Goal: Task Accomplishment & Management: Use online tool/utility

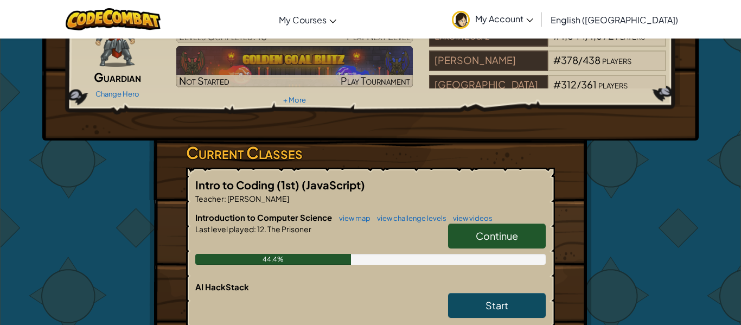
scroll to position [85, 0]
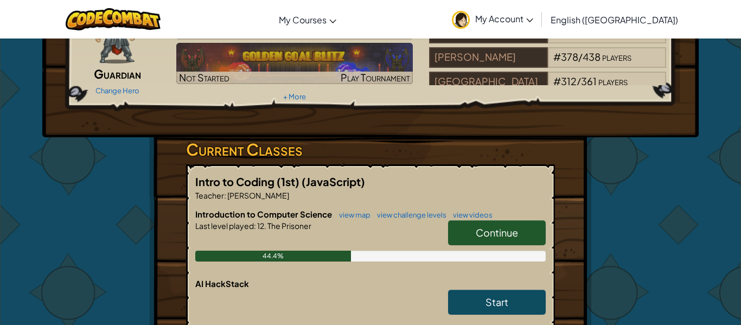
click at [484, 236] on span "Continue" at bounding box center [497, 232] width 42 height 12
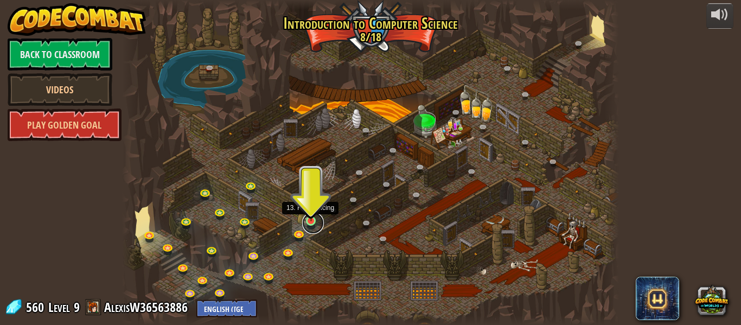
click at [313, 221] on link at bounding box center [313, 223] width 22 height 22
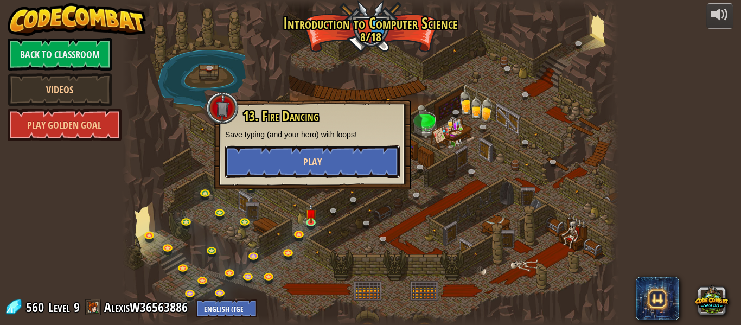
click at [333, 171] on button "Play" at bounding box center [312, 161] width 175 height 33
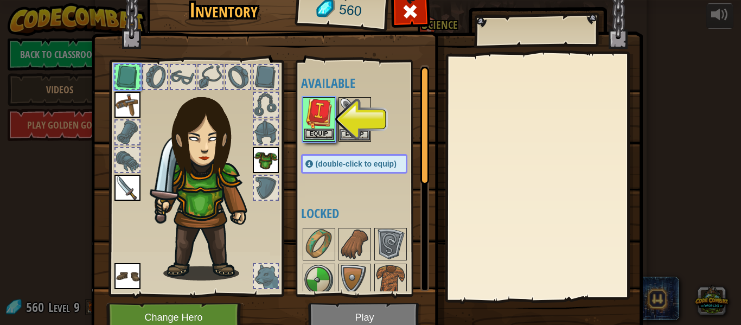
click at [317, 123] on img at bounding box center [319, 113] width 30 height 30
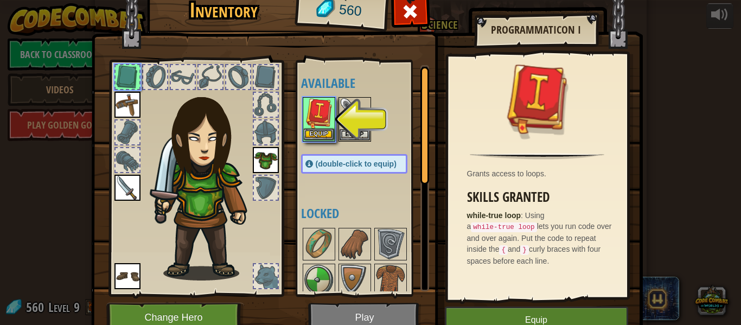
click at [324, 120] on img at bounding box center [319, 113] width 30 height 30
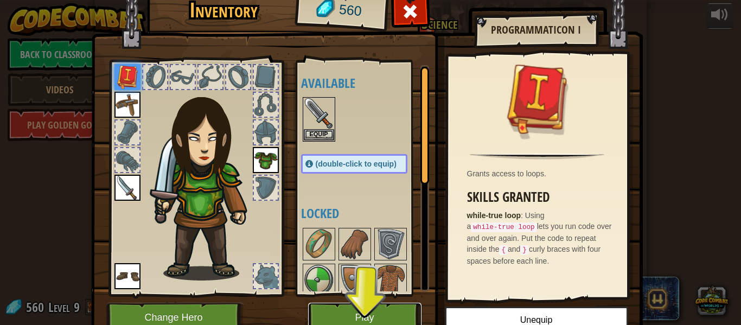
click at [351, 313] on button "Play" at bounding box center [364, 318] width 113 height 30
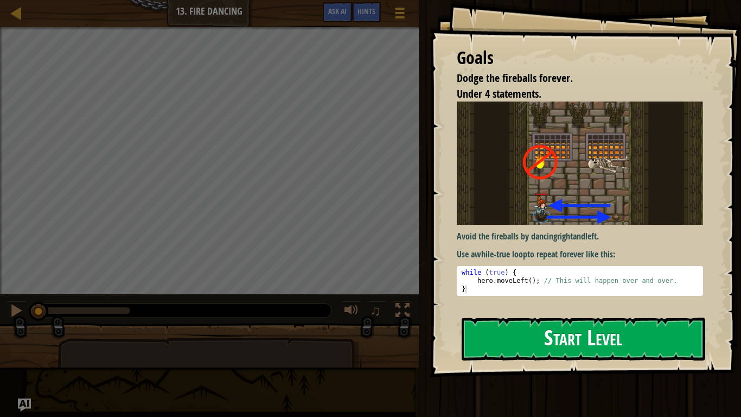
click at [509, 324] on button "Start Level" at bounding box center [584, 338] width 244 height 43
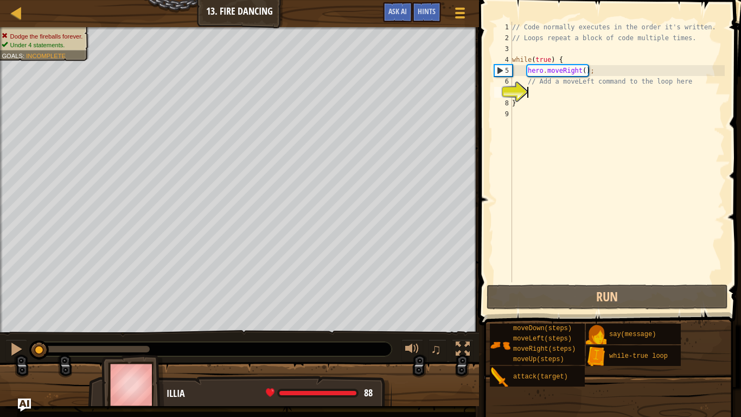
click at [555, 125] on div "// Code normally executes in the order it's written. // Loops repeat a block of…" at bounding box center [617, 163] width 215 height 282
click at [556, 95] on div "// Code normally executes in the order it's written. // Loops repeat a block of…" at bounding box center [617, 163] width 215 height 282
type textarea "h"
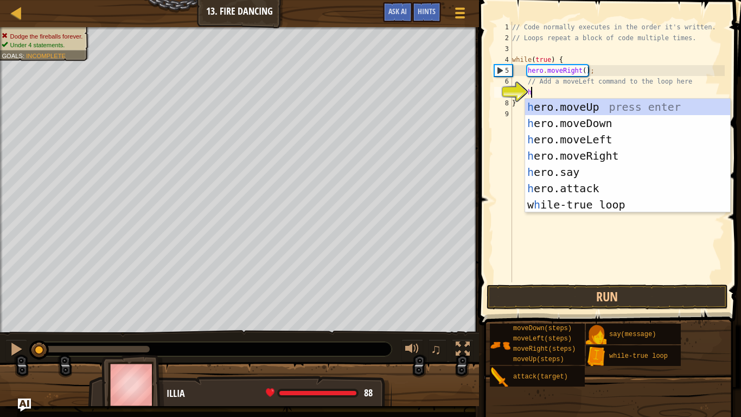
scroll to position [5, 2]
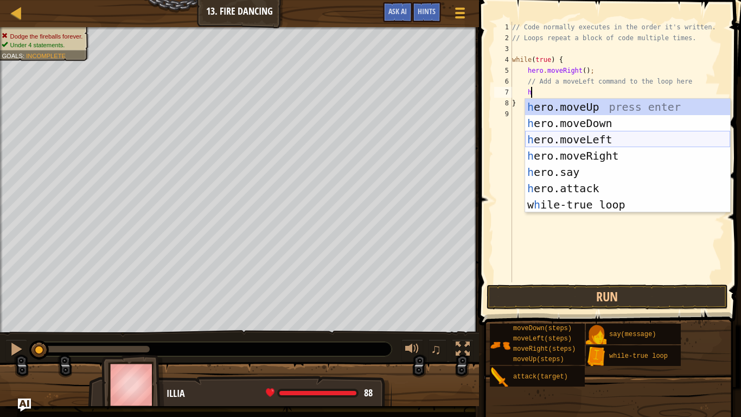
click at [590, 142] on div "h ero.moveUp press enter h ero.moveDown press enter h ero.moveLeft press enter …" at bounding box center [627, 172] width 205 height 146
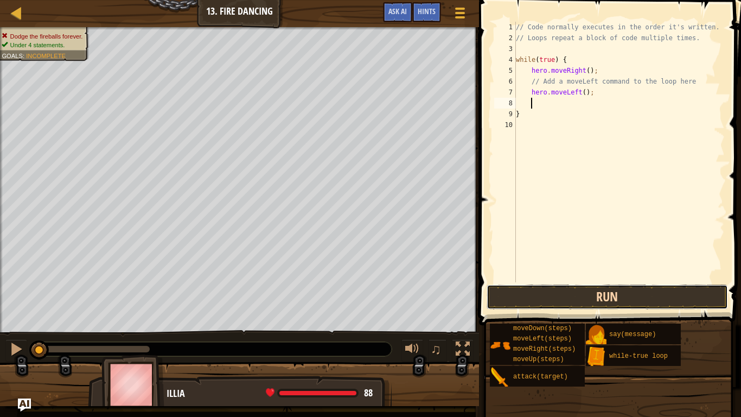
click at [512, 296] on button "Run" at bounding box center [607, 296] width 241 height 25
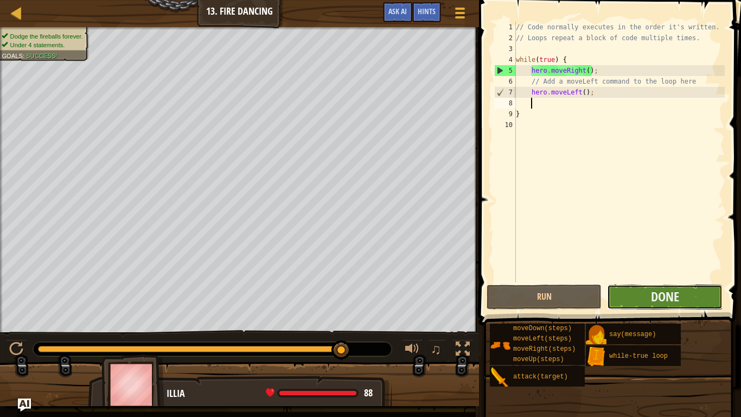
click at [627, 286] on button "Done" at bounding box center [664, 296] width 115 height 25
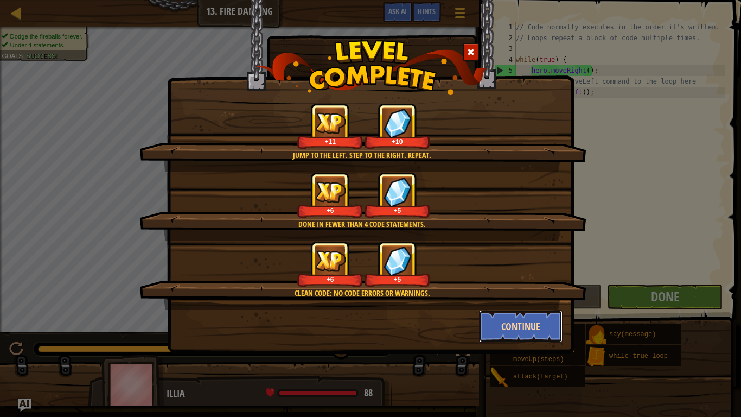
click at [513, 314] on button "Continue" at bounding box center [521, 326] width 84 height 33
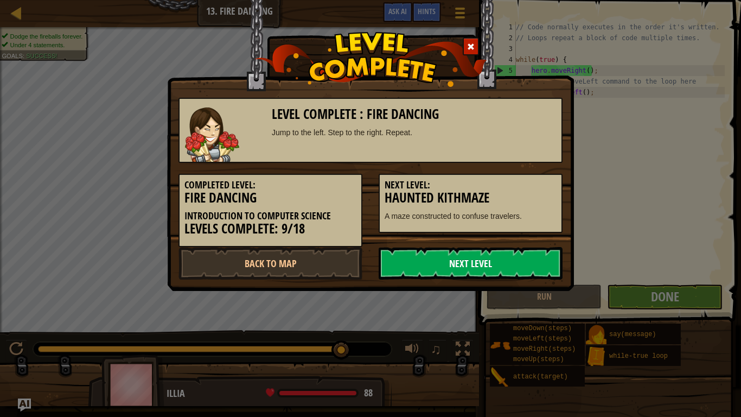
click at [506, 260] on link "Next Level" at bounding box center [471, 263] width 184 height 33
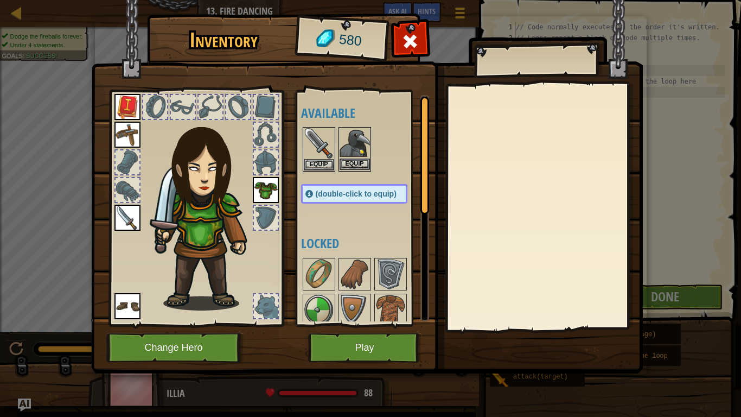
click at [354, 145] on img at bounding box center [355, 143] width 30 height 30
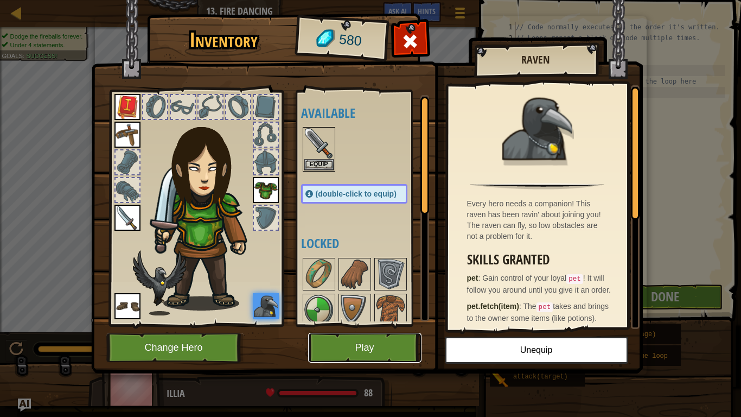
click at [385, 324] on button "Play" at bounding box center [364, 348] width 113 height 30
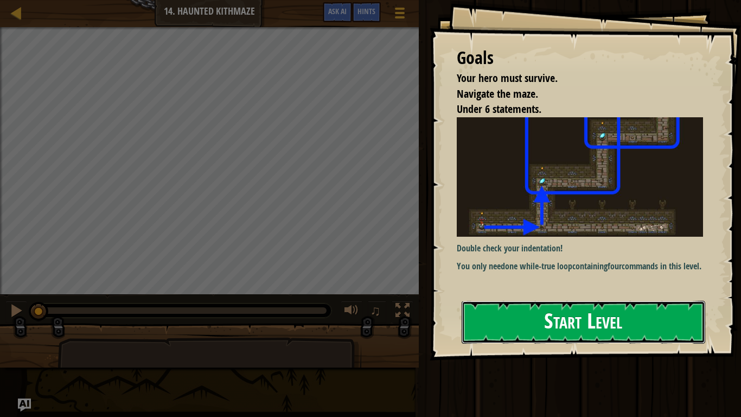
click at [477, 317] on button "Start Level" at bounding box center [584, 322] width 244 height 43
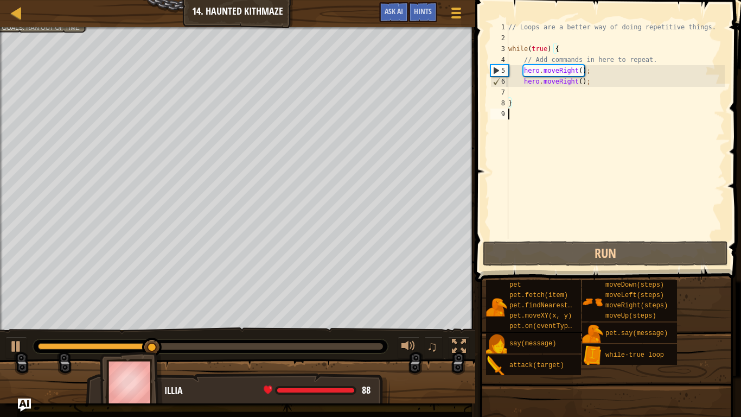
click at [550, 173] on div "// Loops are a better way of doing repetitive things. while ( true ) { // Add c…" at bounding box center [615, 141] width 219 height 239
click at [598, 80] on div "// Loops are a better way of doing repetitive things. while ( true ) { // Add c…" at bounding box center [615, 141] width 219 height 239
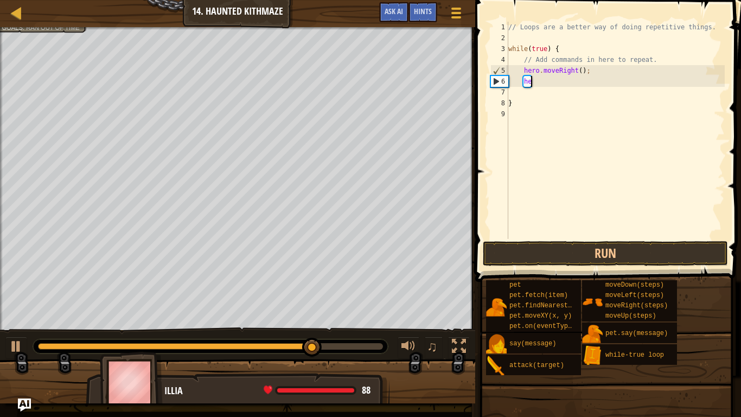
type textarea "h"
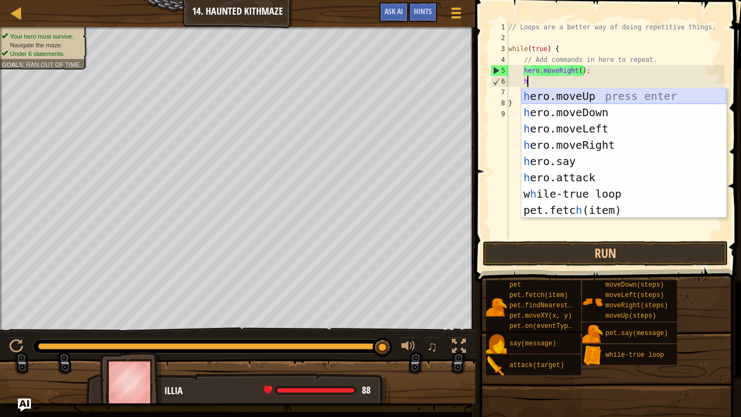
click at [602, 99] on div "h ero.moveUp press enter h ero.moveDown press enter h ero.moveLeft press enter …" at bounding box center [623, 169] width 205 height 163
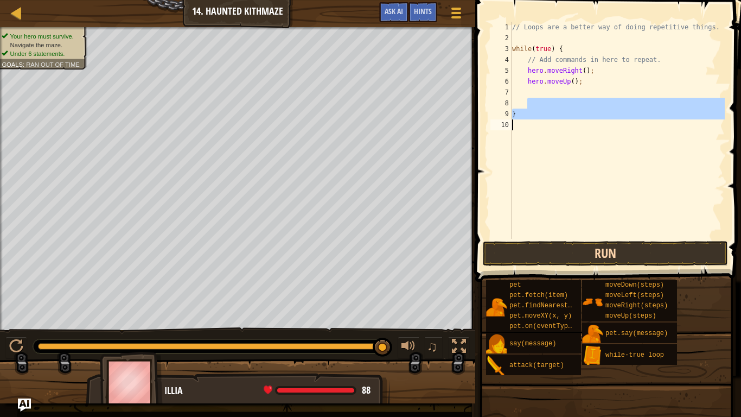
drag, startPoint x: 602, startPoint y: 99, endPoint x: 573, endPoint y: 256, distance: 159.9
click at [573, 256] on div "1 2 3 4 5 6 7 8 9 10 // Loops are a better way of doing repetitive things. whil…" at bounding box center [606, 162] width 269 height 314
type textarea "}"
click at [571, 254] on button "Run" at bounding box center [605, 253] width 245 height 25
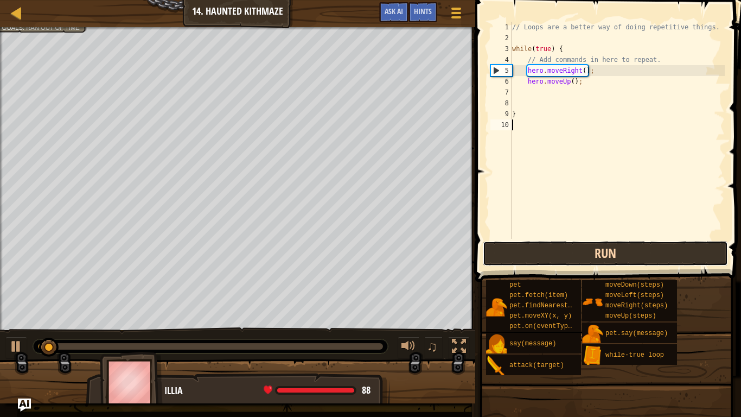
click at [571, 253] on button "Run" at bounding box center [605, 253] width 245 height 25
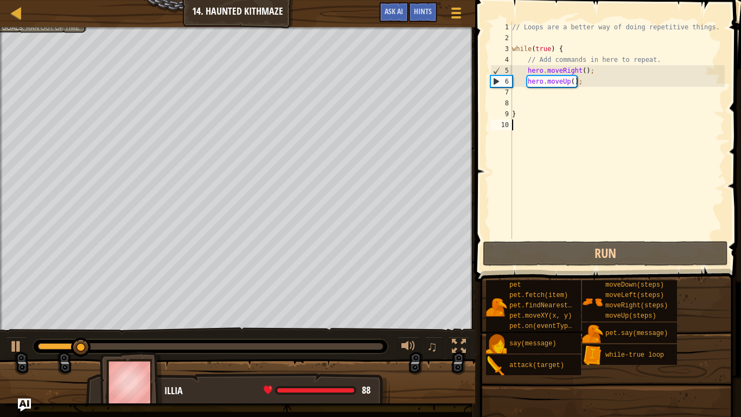
click at [604, 83] on div "// Loops are a better way of doing repetitive things. while ( true ) { // Add c…" at bounding box center [617, 141] width 215 height 239
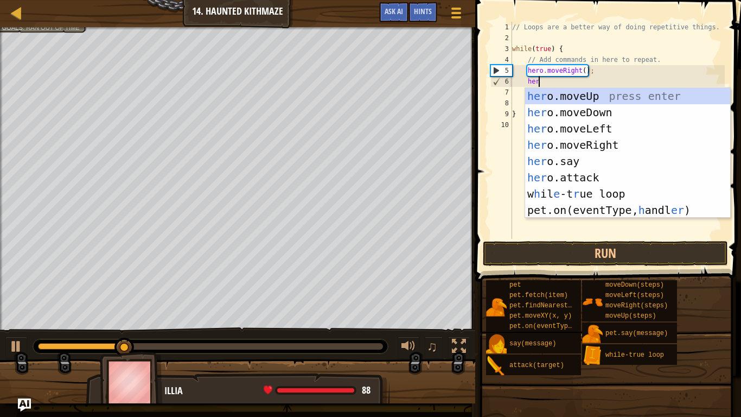
type textarea "hero"
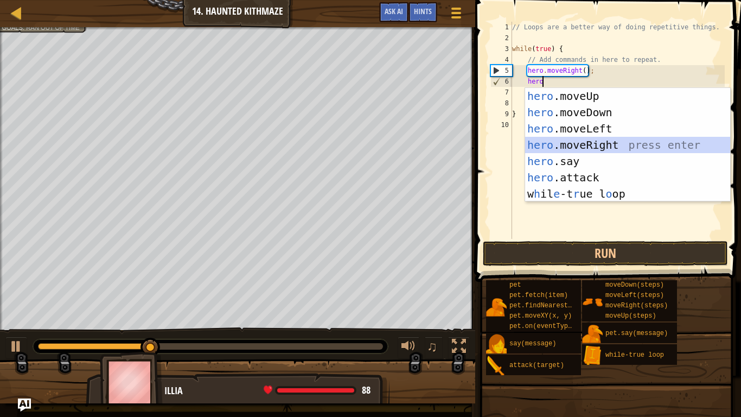
click at [600, 144] on div "hero .moveUp press enter hero .moveDown press enter hero .moveLeft press enter …" at bounding box center [627, 161] width 205 height 146
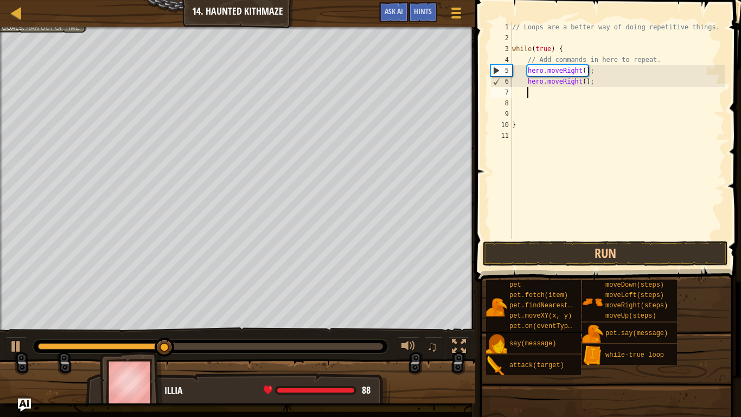
type textarea "h"
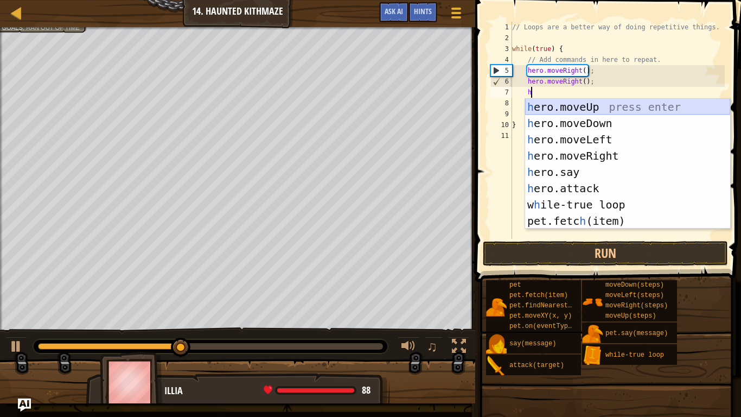
click at [582, 107] on div "h ero.moveUp press enter h ero.moveDown press enter h ero.moveLeft press enter …" at bounding box center [627, 180] width 205 height 163
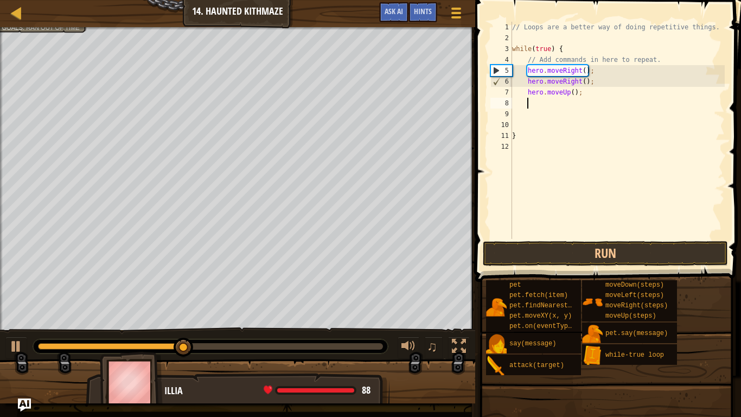
scroll to position [5, 2]
click at [575, 112] on div "// Loops are a better way of doing repetitive things. while ( true ) { // Add c…" at bounding box center [617, 141] width 215 height 239
click at [571, 106] on div "// Loops are a better way of doing repetitive things. while ( true ) { // Add c…" at bounding box center [617, 141] width 215 height 239
type textarea "h"
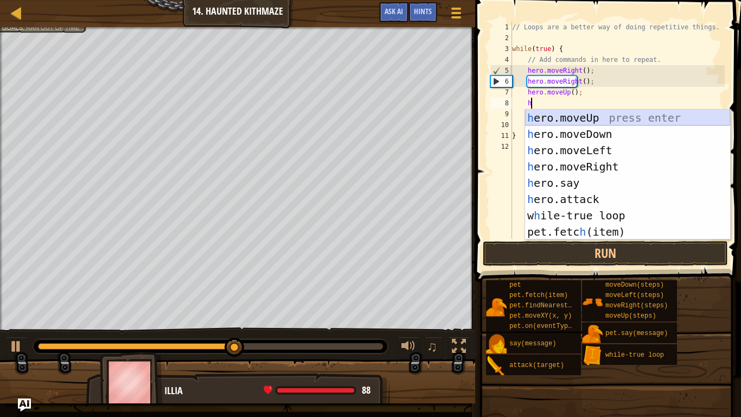
click at [568, 117] on div "h ero.moveUp press enter h ero.moveDown press enter h ero.moveLeft press enter …" at bounding box center [627, 191] width 205 height 163
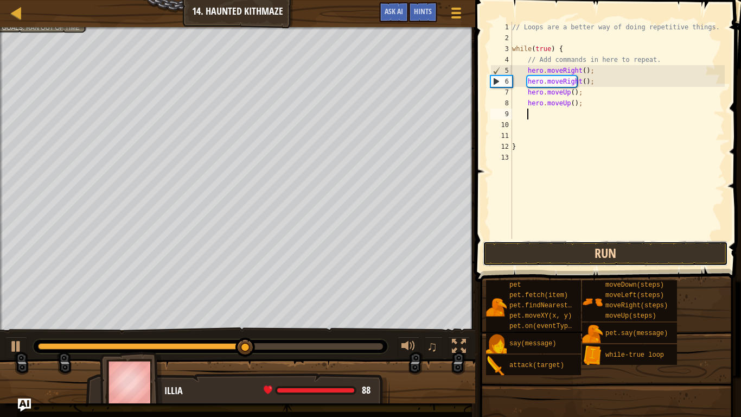
click at [540, 252] on button "Run" at bounding box center [605, 253] width 245 height 25
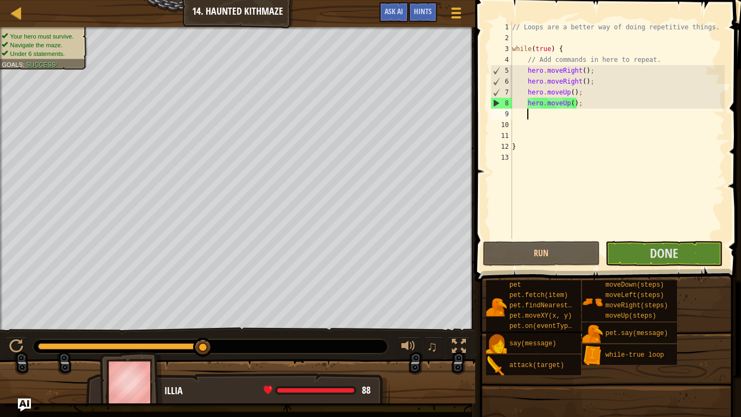
click at [427, 324] on div at bounding box center [237, 386] width 475 height 54
click at [642, 254] on button "Done" at bounding box center [663, 253] width 117 height 25
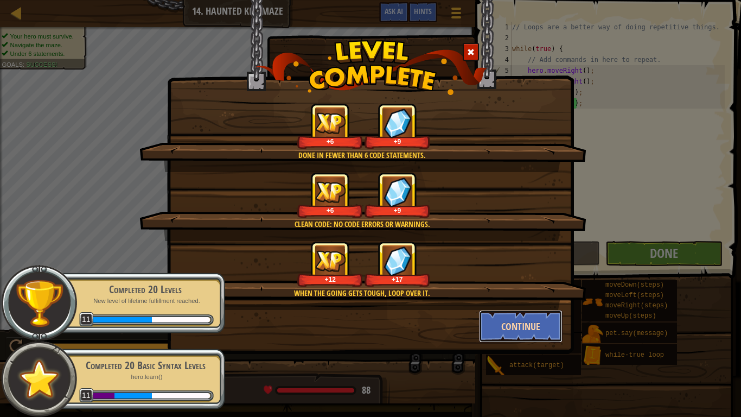
click at [501, 317] on button "Continue" at bounding box center [521, 326] width 84 height 33
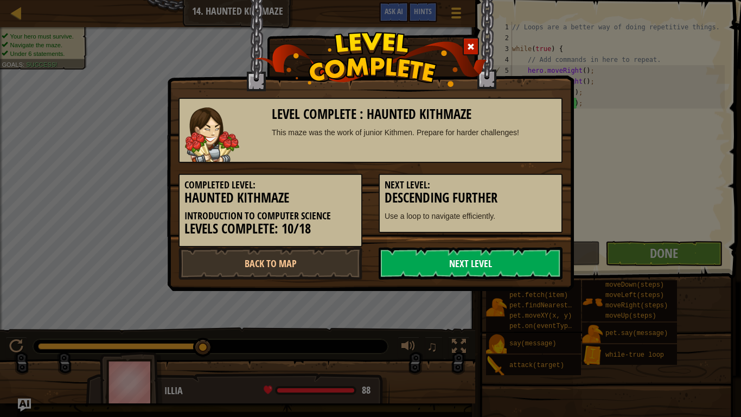
click at [494, 260] on link "Next Level" at bounding box center [471, 263] width 184 height 33
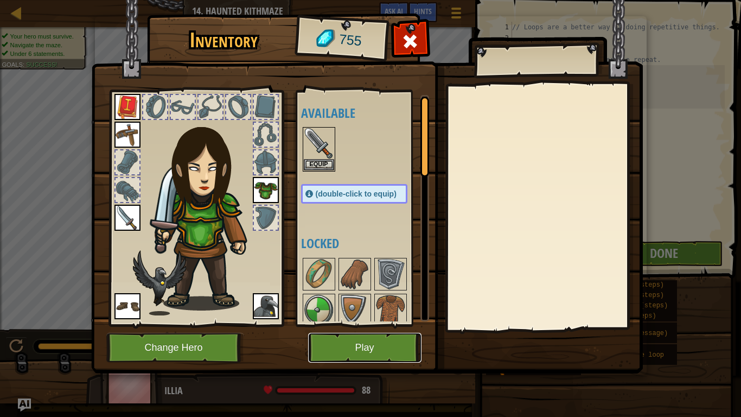
click at [373, 324] on button "Play" at bounding box center [364, 348] width 113 height 30
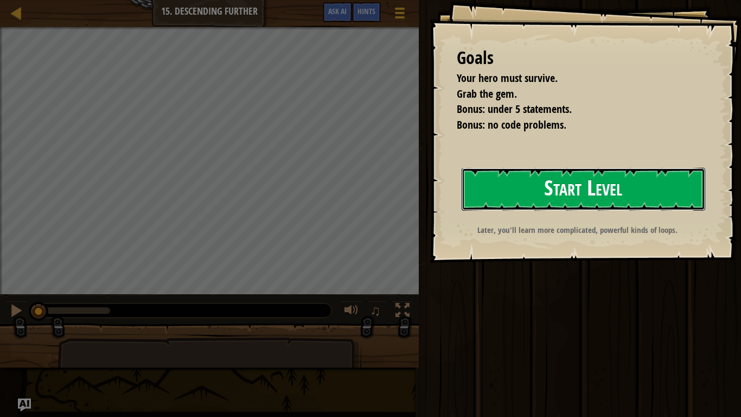
click at [590, 201] on button "Start Level" at bounding box center [584, 189] width 244 height 43
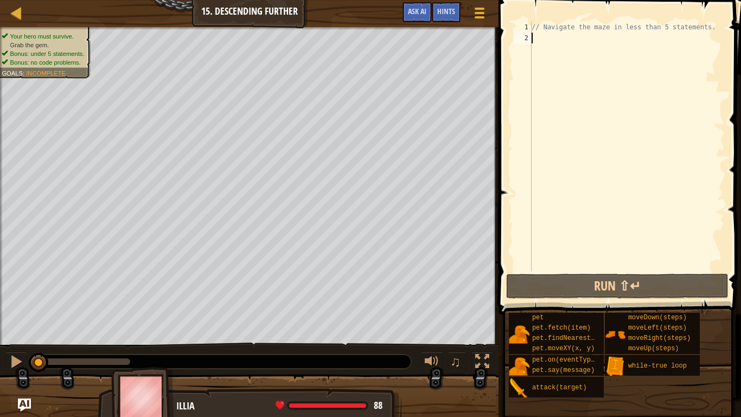
type textarea "h"
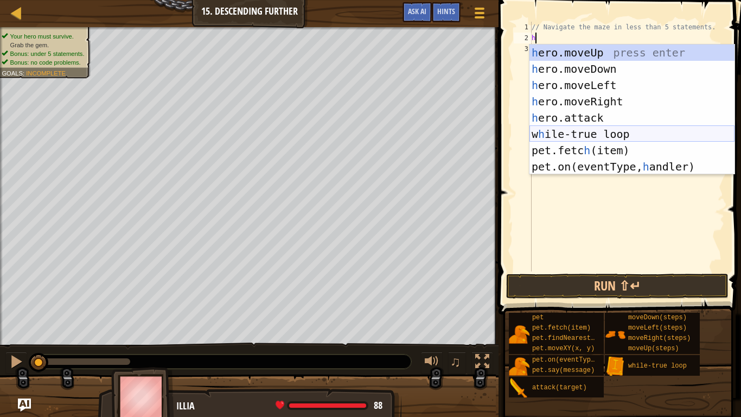
click at [578, 132] on div "h ero.moveUp press enter h ero.moveDown press enter h ero.moveLeft press enter …" at bounding box center [632, 125] width 205 height 163
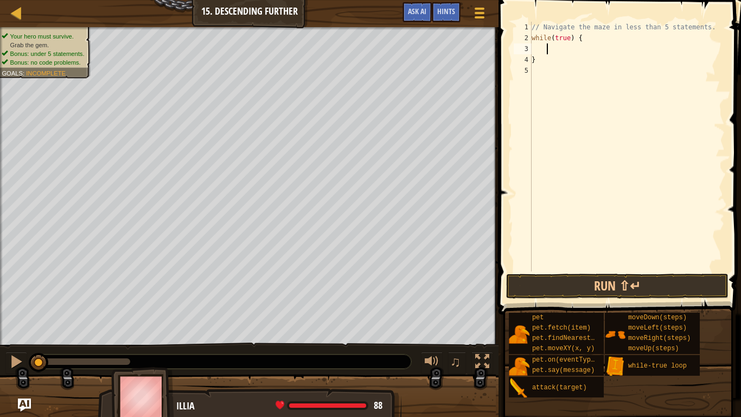
type textarea "h"
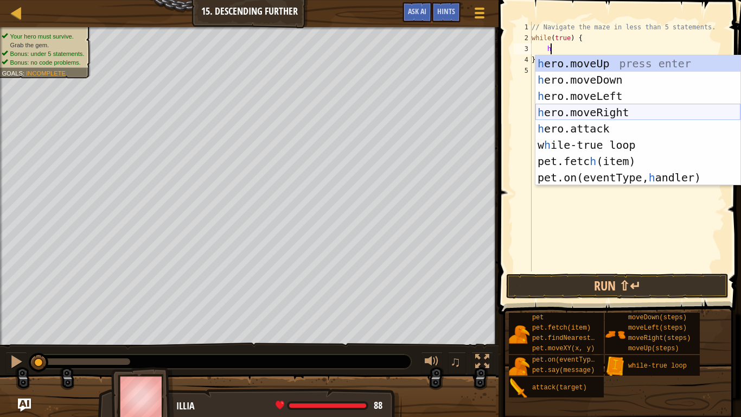
click at [577, 107] on div "h ero.moveUp press enter h ero.moveDown press enter h ero.moveLeft press enter …" at bounding box center [637, 136] width 205 height 163
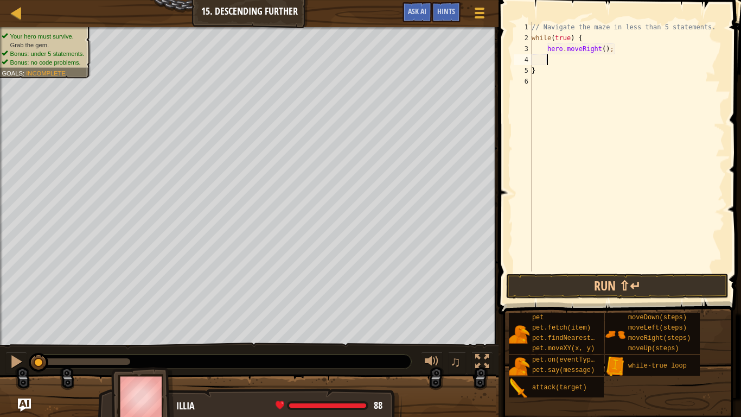
type textarea "h"
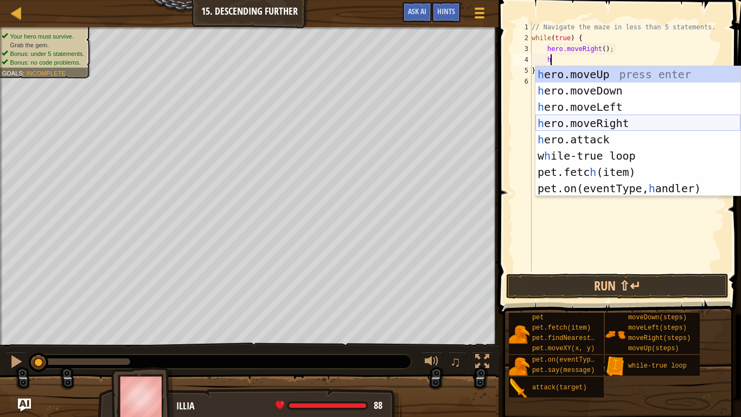
click at [601, 118] on div "h ero.moveUp press enter h ero.moveDown press enter h ero.moveLeft press enter …" at bounding box center [637, 147] width 205 height 163
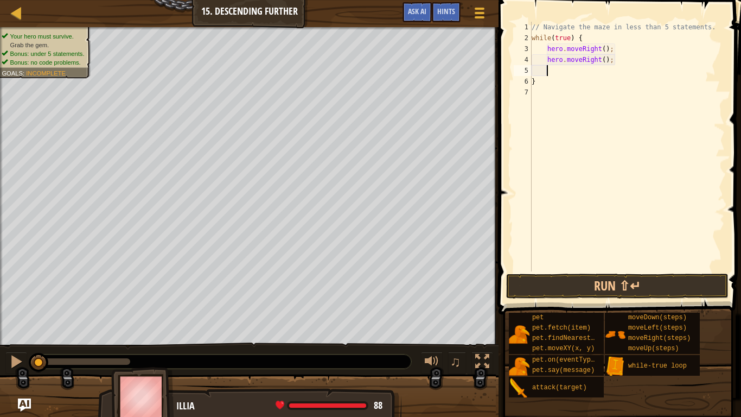
type textarea "h"
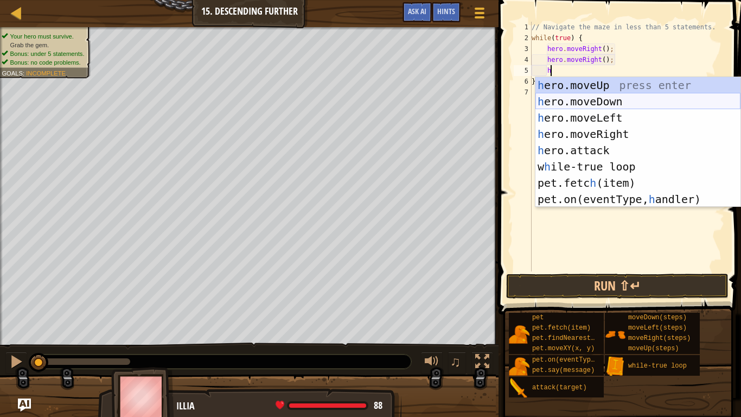
click at [628, 104] on div "h ero.moveUp press enter h ero.moveDown press enter h ero.moveLeft press enter …" at bounding box center [637, 158] width 205 height 163
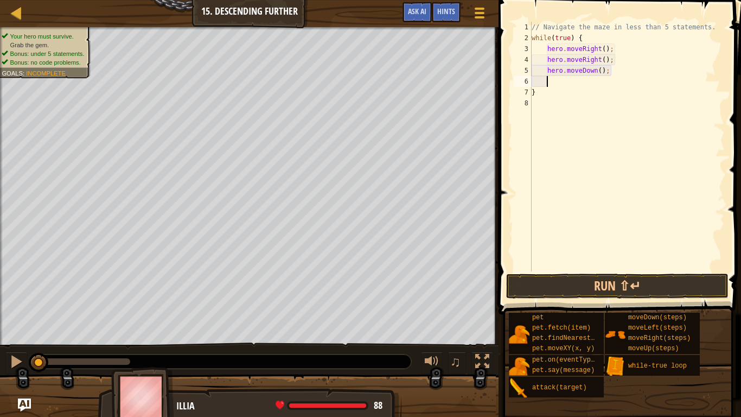
scroll to position [5, 2]
click at [598, 292] on button "Run ⇧↵" at bounding box center [617, 285] width 222 height 25
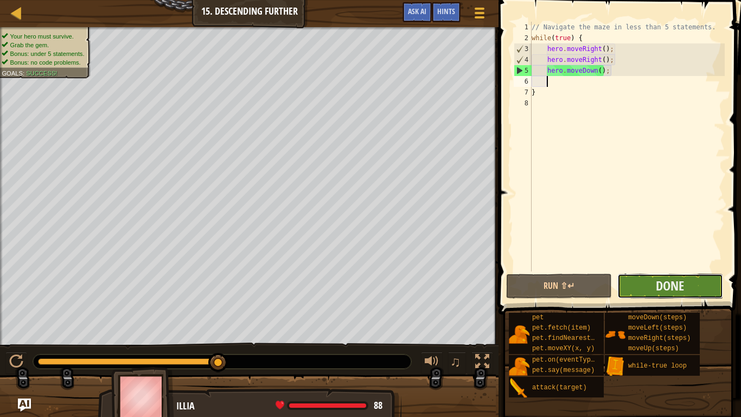
click at [633, 282] on button "Done" at bounding box center [670, 285] width 106 height 25
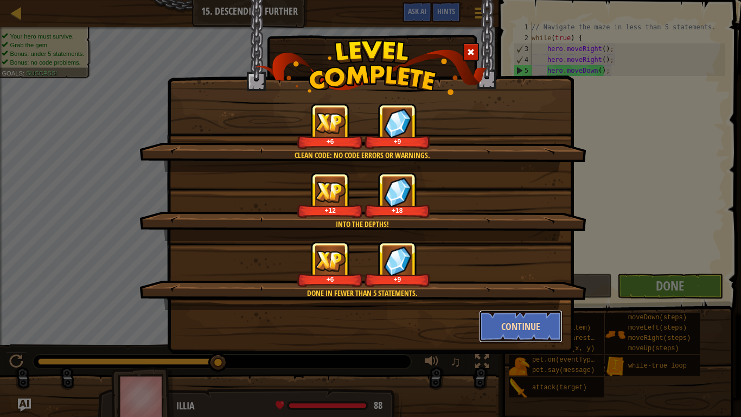
click at [514, 323] on button "Continue" at bounding box center [521, 326] width 84 height 33
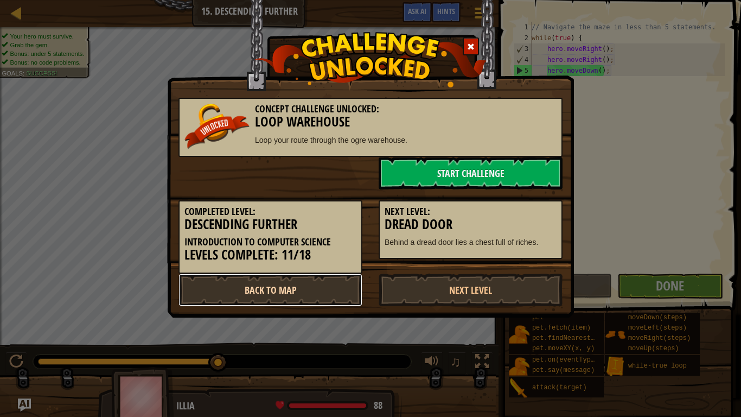
click at [317, 285] on link "Back to Map" at bounding box center [270, 289] width 184 height 33
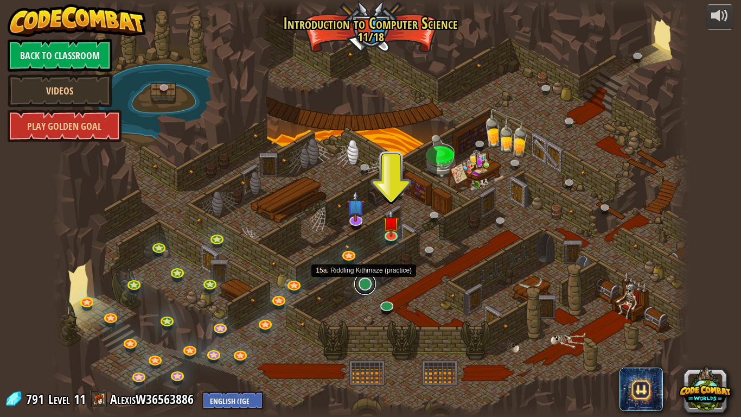
click at [364, 282] on link at bounding box center [365, 284] width 22 height 22
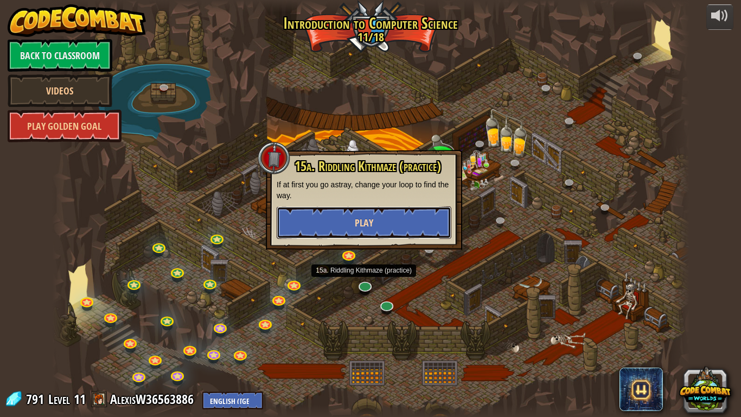
click at [387, 220] on button "Play" at bounding box center [364, 222] width 175 height 33
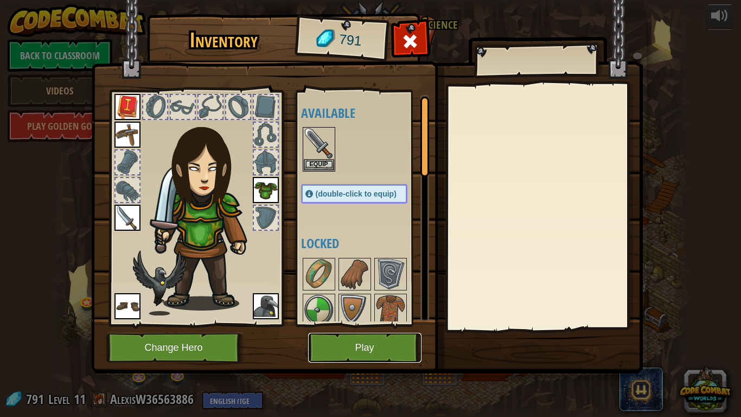
click at [336, 324] on button "Play" at bounding box center [364, 348] width 113 height 30
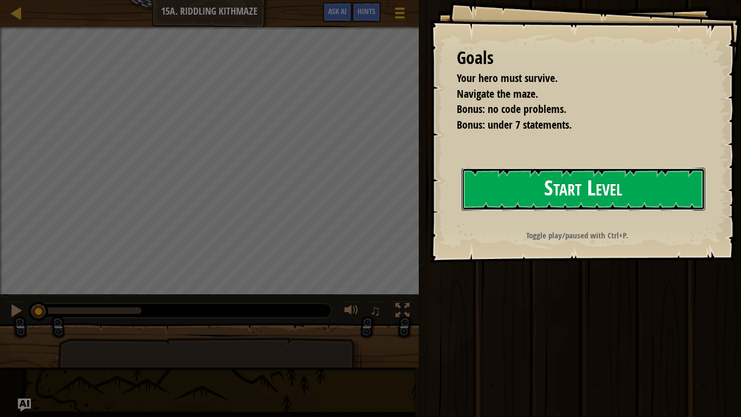
click at [520, 189] on button "Start Level" at bounding box center [584, 189] width 244 height 43
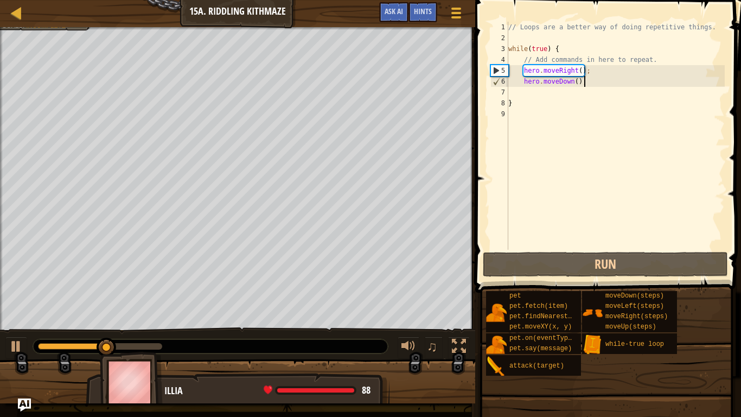
click at [595, 84] on div "// Loops are a better way of doing repetitive things. while ( true ) { // Add c…" at bounding box center [615, 147] width 219 height 250
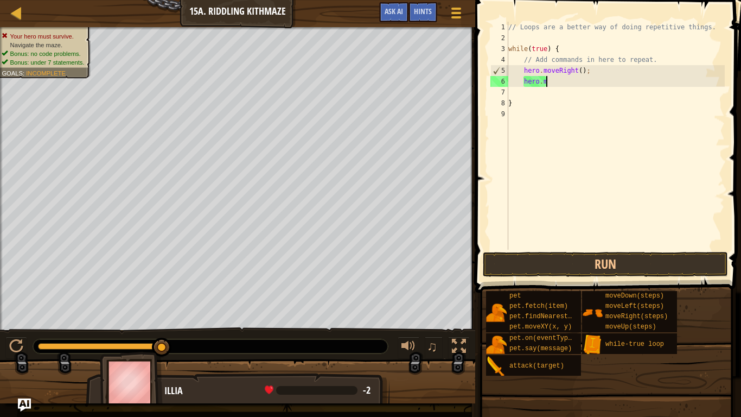
type textarea "[DOMAIN_NAME]"
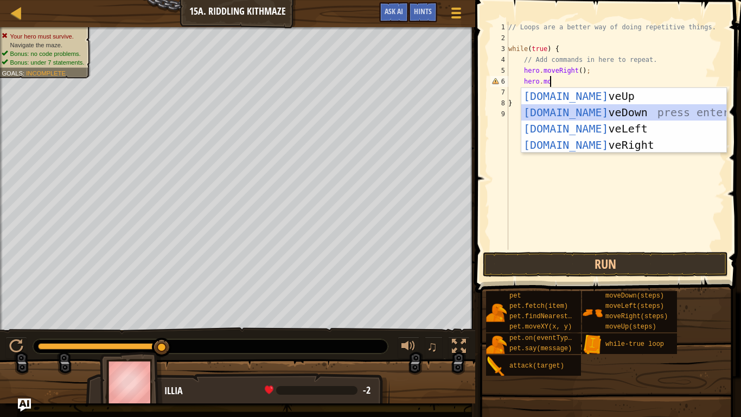
click at [611, 110] on div "[DOMAIN_NAME] veUp press enter [DOMAIN_NAME] veDown press enter [DOMAIN_NAME] v…" at bounding box center [623, 137] width 205 height 98
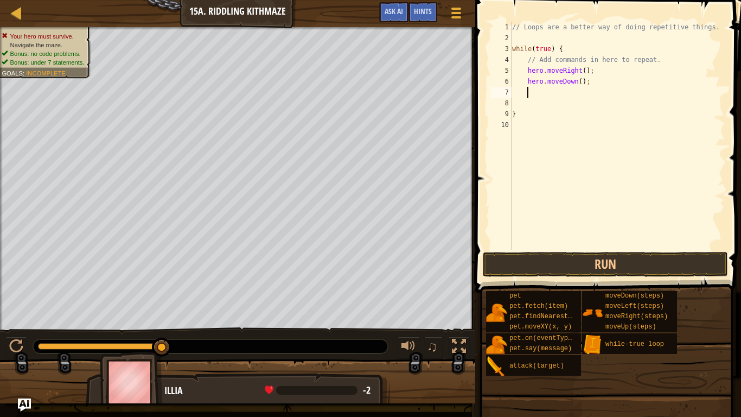
type textarea "h"
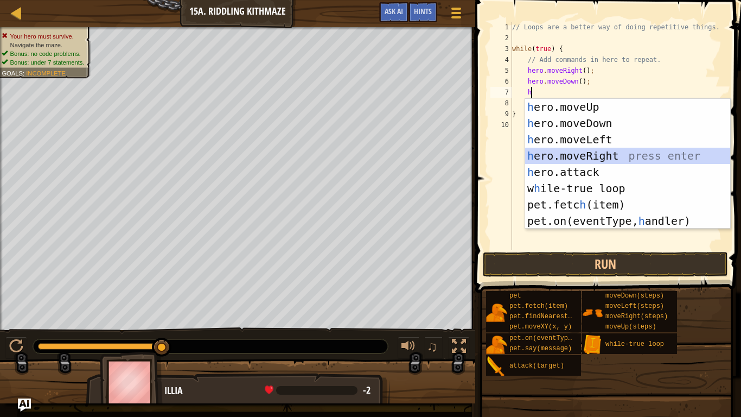
click at [614, 151] on div "h ero.moveUp press enter h ero.moveDown press enter h ero.moveLeft press enter …" at bounding box center [627, 180] width 205 height 163
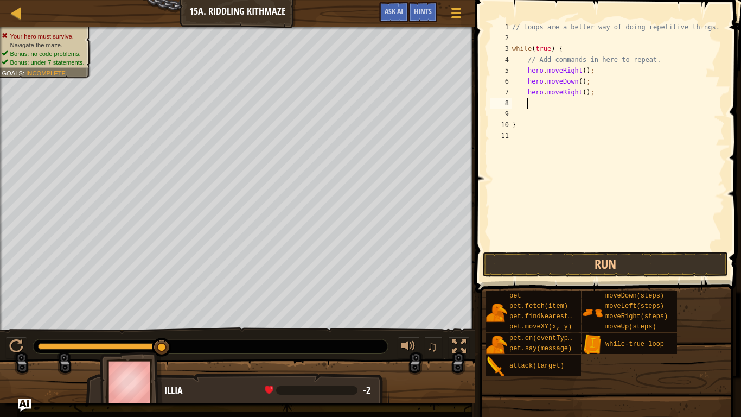
type textarea "h"
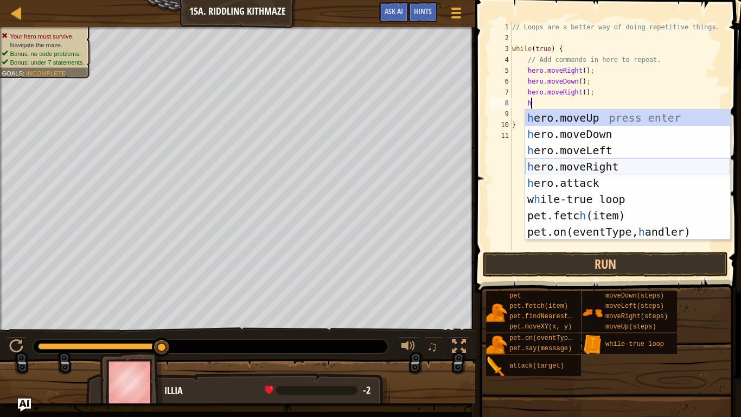
click at [600, 163] on div "h ero.moveUp press enter h ero.moveDown press enter h ero.moveLeft press enter …" at bounding box center [627, 191] width 205 height 163
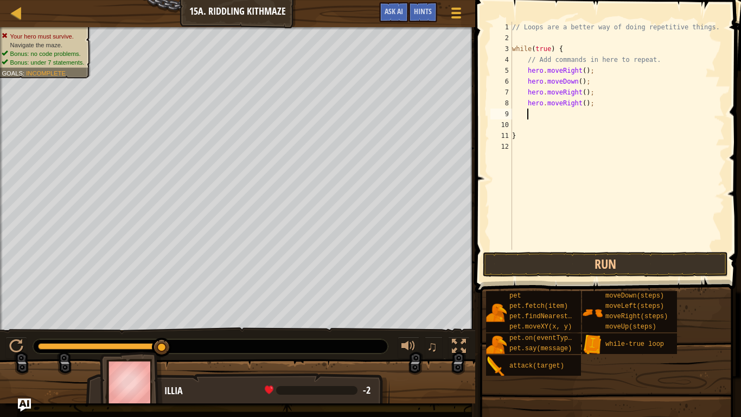
type textarea "h"
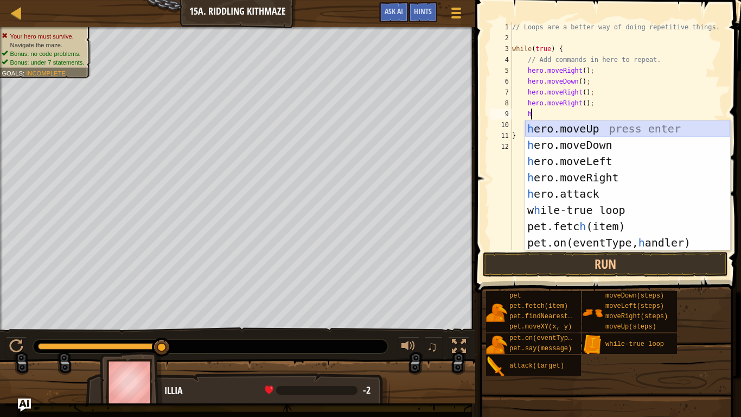
click at [602, 129] on div "h ero.moveUp press enter h ero.moveDown press enter h ero.moveLeft press enter …" at bounding box center [627, 201] width 205 height 163
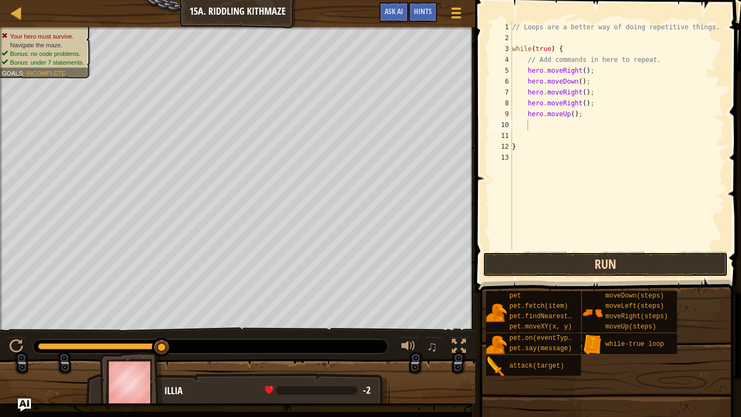
click at [582, 264] on button "Run" at bounding box center [605, 264] width 245 height 25
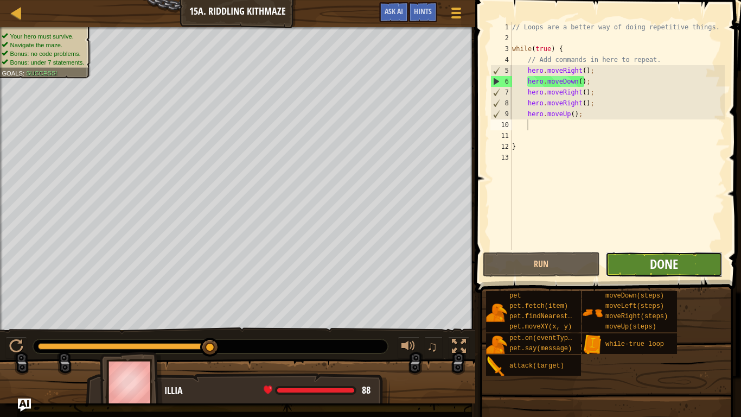
click at [669, 258] on span "Done" at bounding box center [664, 263] width 28 height 17
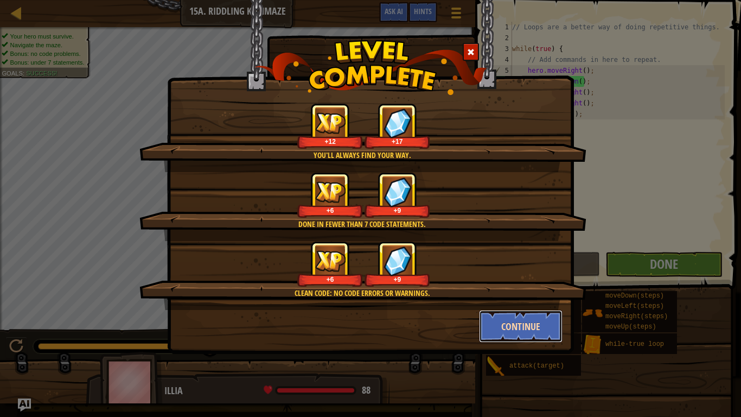
click at [512, 324] on button "Continue" at bounding box center [521, 326] width 84 height 33
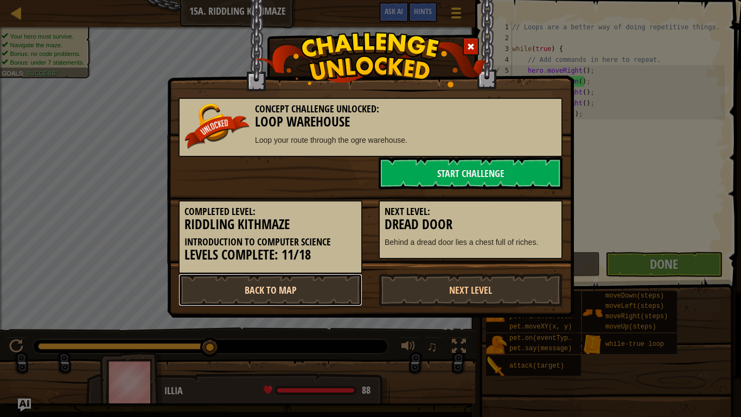
click at [326, 283] on link "Back to Map" at bounding box center [270, 289] width 184 height 33
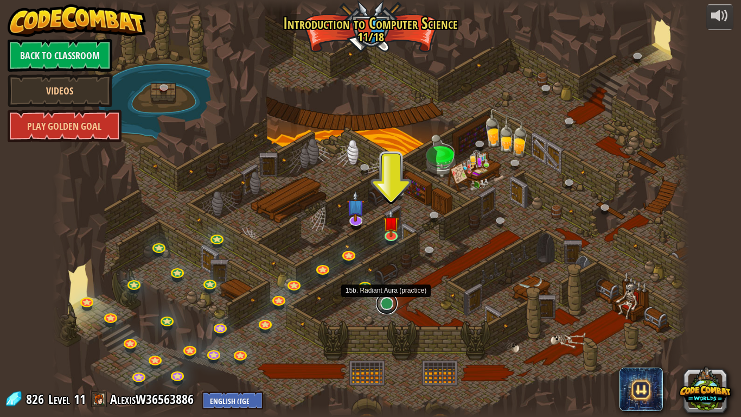
click at [386, 303] on link at bounding box center [387, 303] width 22 height 22
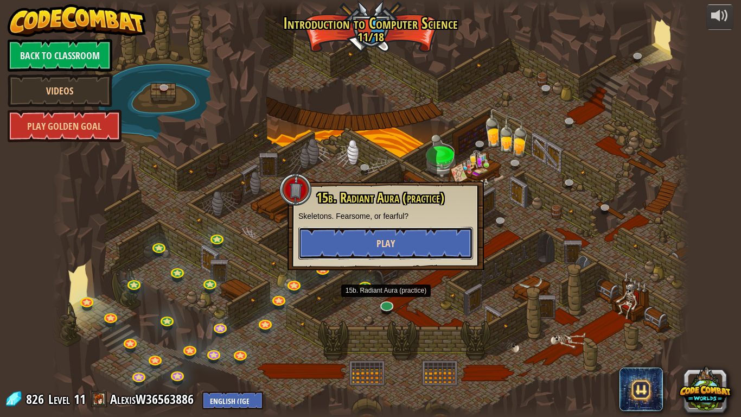
click at [379, 239] on span "Play" at bounding box center [386, 244] width 18 height 14
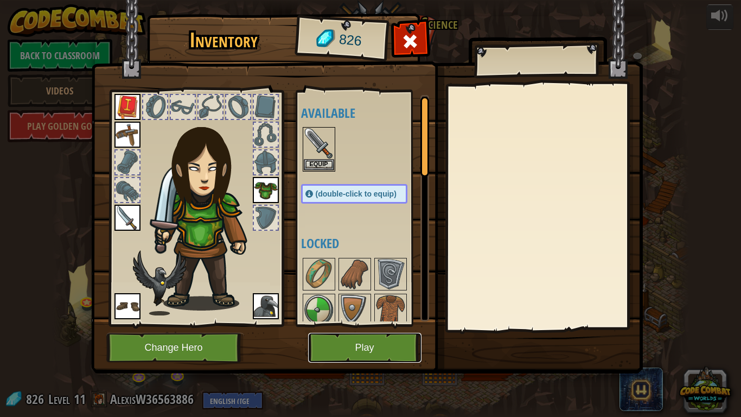
click at [337, 324] on button "Play" at bounding box center [364, 348] width 113 height 30
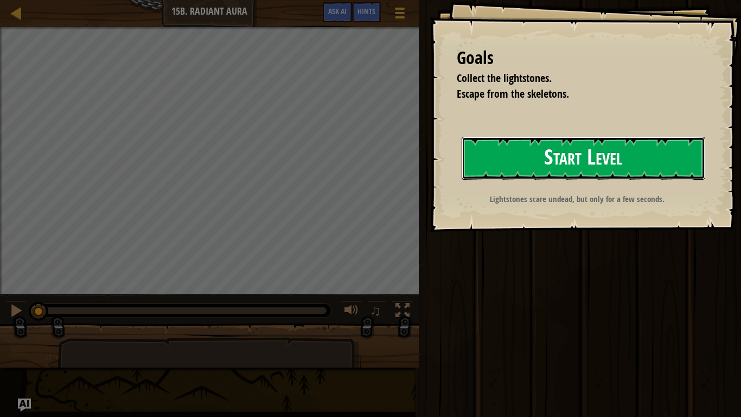
click at [484, 154] on button "Start Level" at bounding box center [584, 158] width 244 height 43
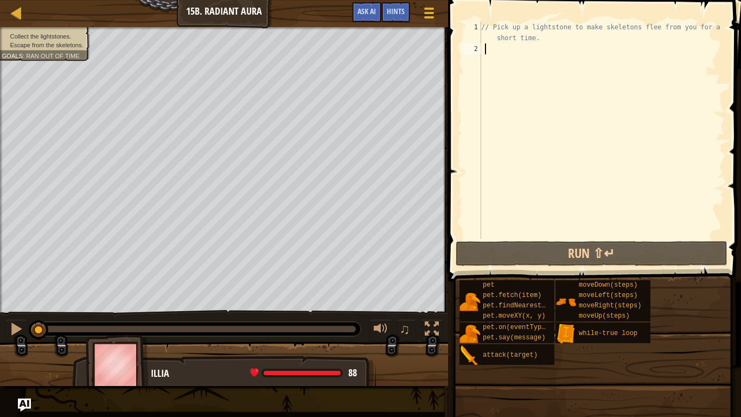
type textarea "h"
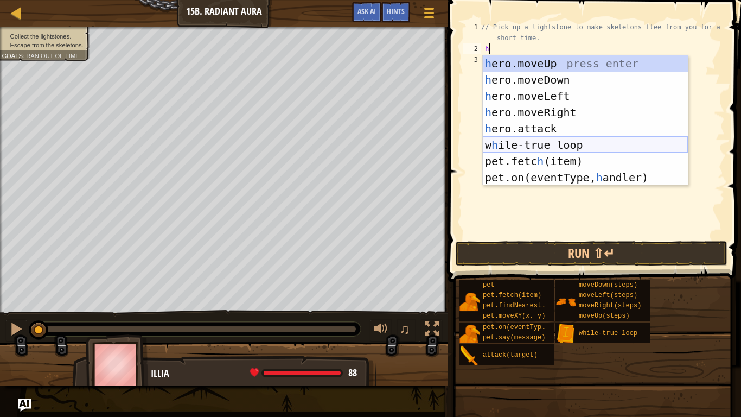
click at [539, 143] on div "h ero.moveUp press enter h ero.moveDown press enter h ero.moveLeft press enter …" at bounding box center [585, 136] width 205 height 163
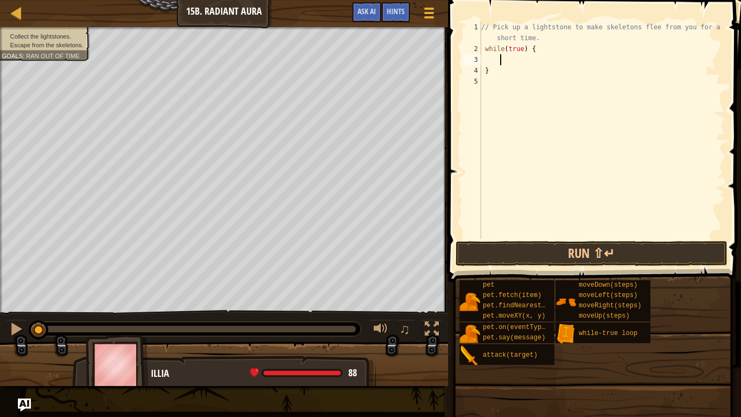
type textarea "h"
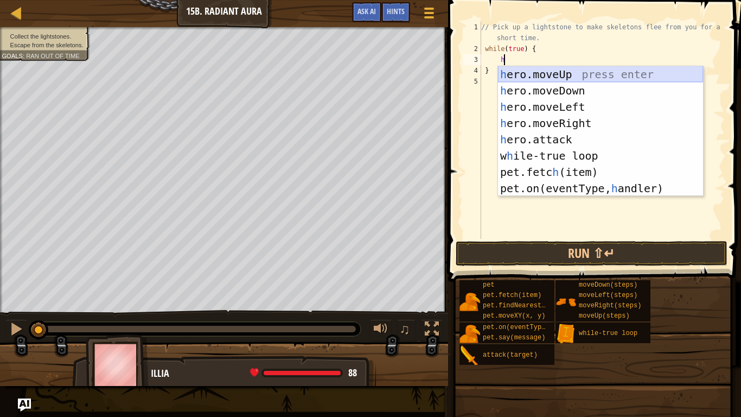
click at [587, 70] on div "h ero.moveUp press enter h ero.moveDown press enter h ero.moveLeft press enter …" at bounding box center [600, 147] width 205 height 163
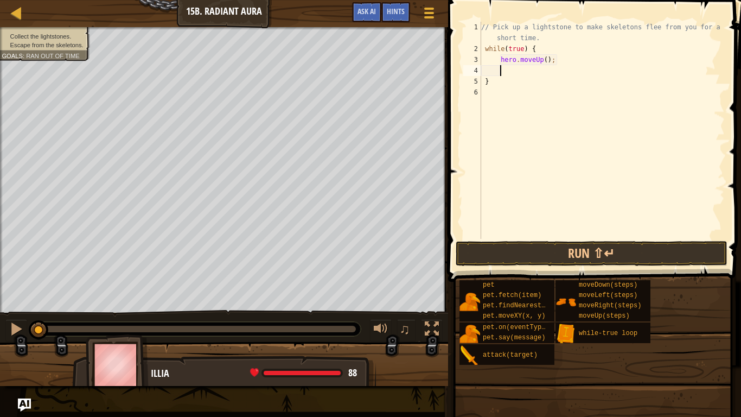
type textarea "h"
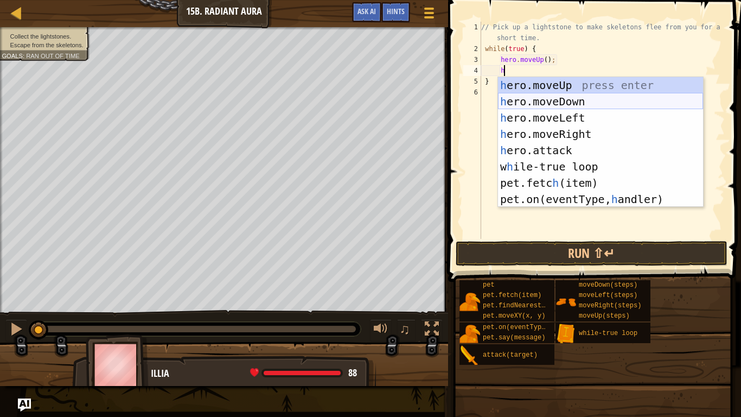
click at [586, 102] on div "h ero.moveUp press enter h ero.moveDown press enter h ero.moveLeft press enter …" at bounding box center [600, 158] width 205 height 163
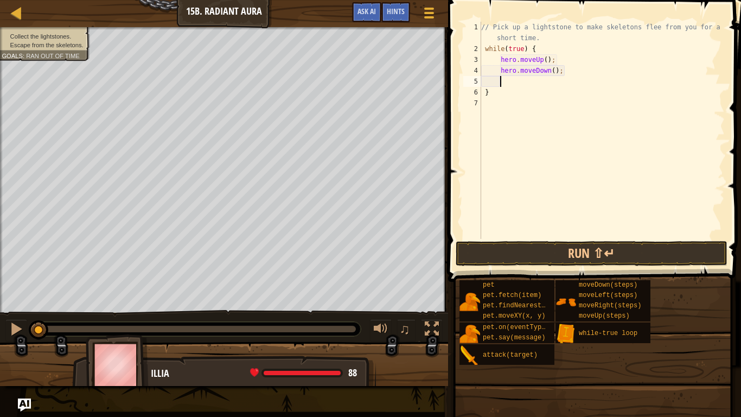
type textarea "h"
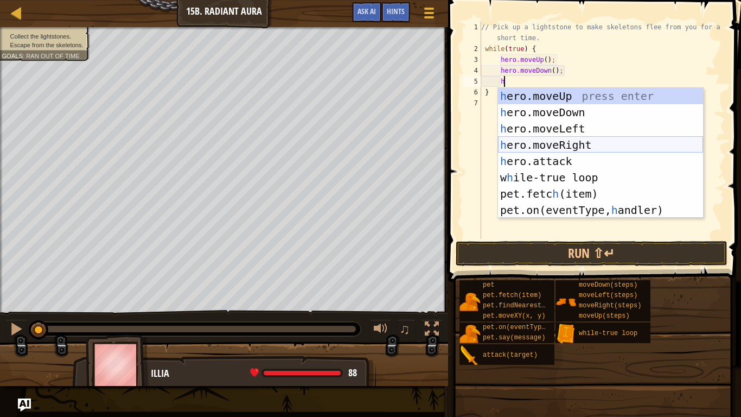
click at [586, 139] on div "h ero.moveUp press enter h ero.moveDown press enter h ero.moveLeft press enter …" at bounding box center [600, 169] width 205 height 163
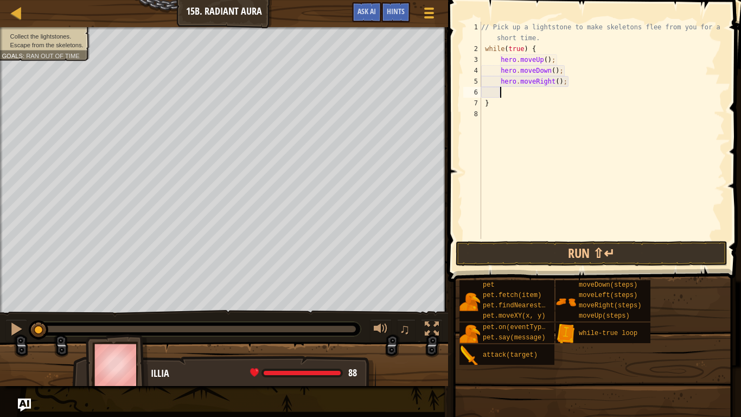
scroll to position [5, 2]
type textarea "h"
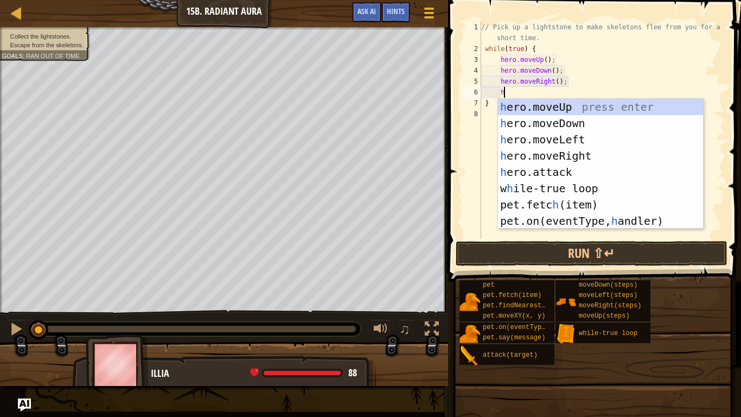
scroll to position [5, 3]
click at [564, 152] on div "h ero.moveUp press enter h ero.moveDown press enter h ero.moveLeft press enter …" at bounding box center [600, 180] width 205 height 163
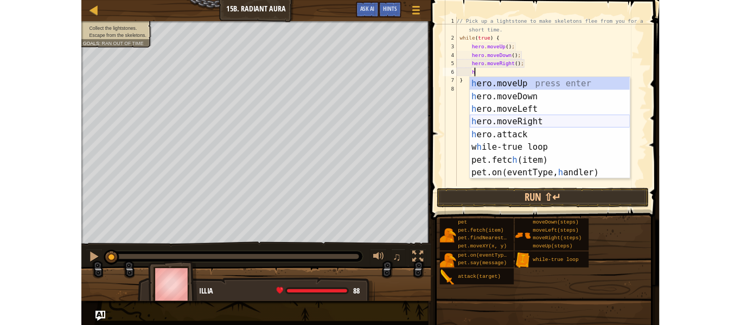
scroll to position [5, 2]
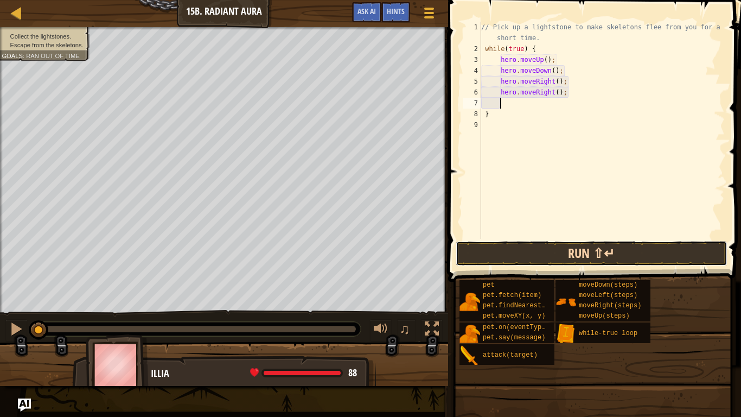
click at [547, 258] on button "Run ⇧↵" at bounding box center [592, 253] width 272 height 25
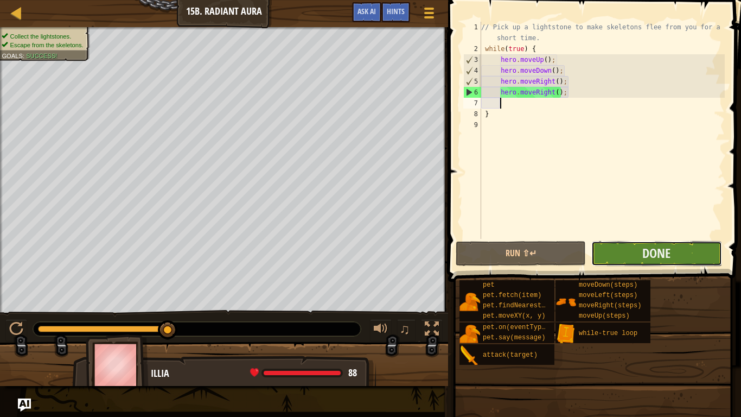
click at [603, 248] on button "Done" at bounding box center [656, 253] width 130 height 25
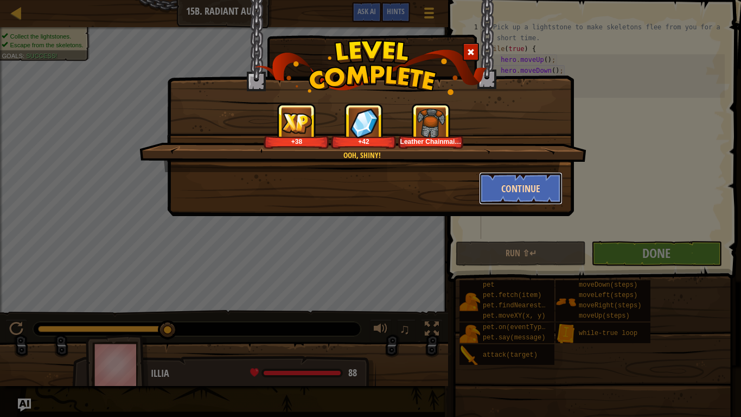
click at [493, 183] on button "Continue" at bounding box center [521, 188] width 84 height 33
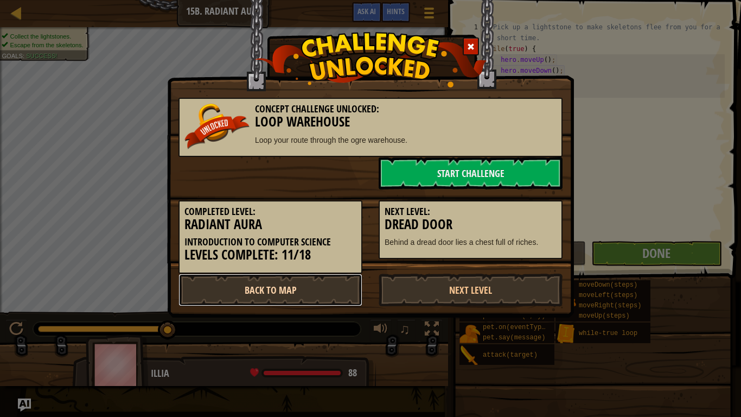
click at [317, 284] on link "Back to Map" at bounding box center [270, 289] width 184 height 33
